Goal: Transaction & Acquisition: Book appointment/travel/reservation

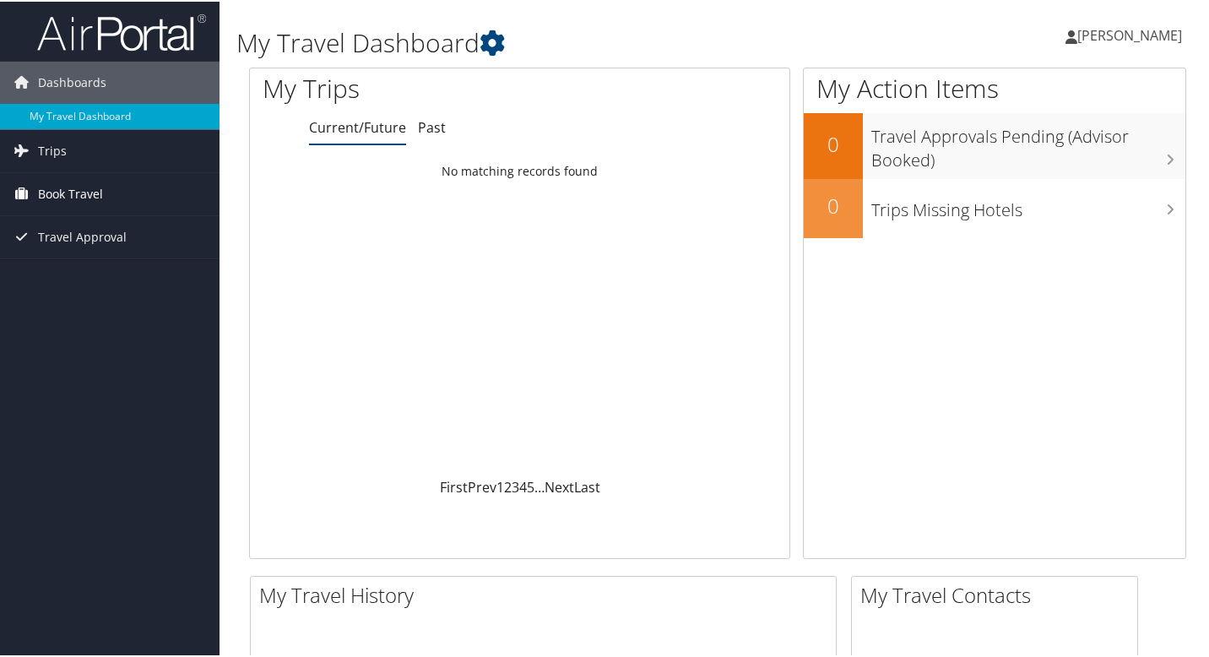
click at [80, 190] on span "Book Travel" at bounding box center [70, 192] width 65 height 42
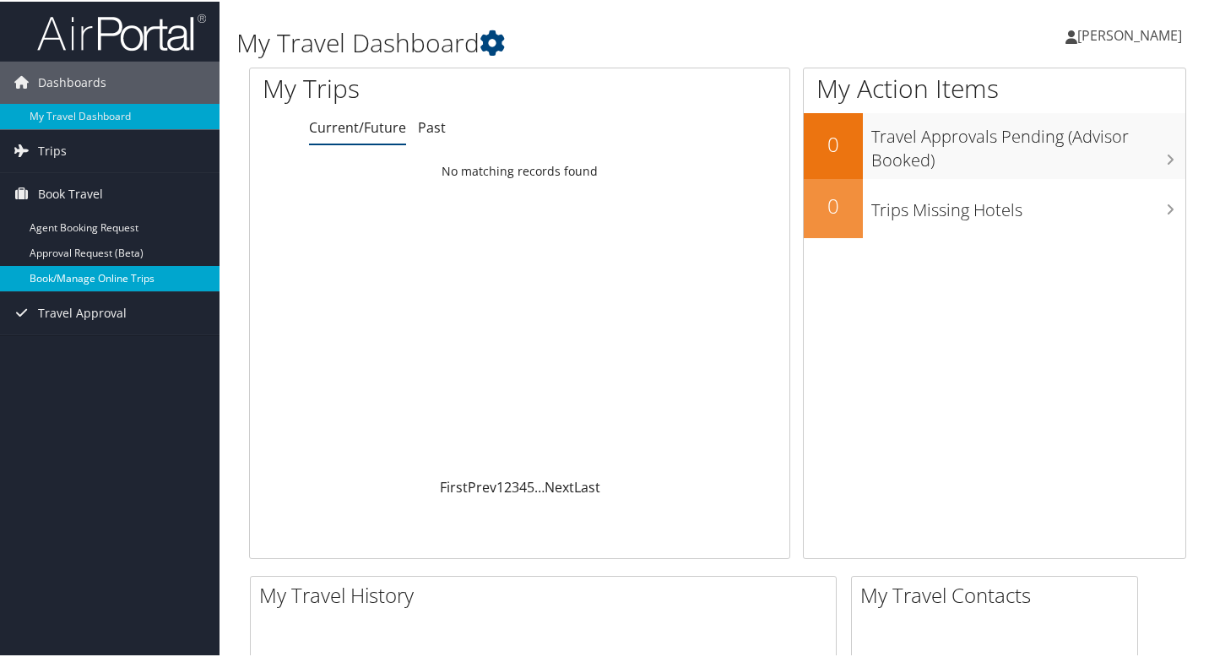
click at [113, 280] on link "Book/Manage Online Trips" at bounding box center [110, 276] width 220 height 25
